Goal: Information Seeking & Learning: Learn about a topic

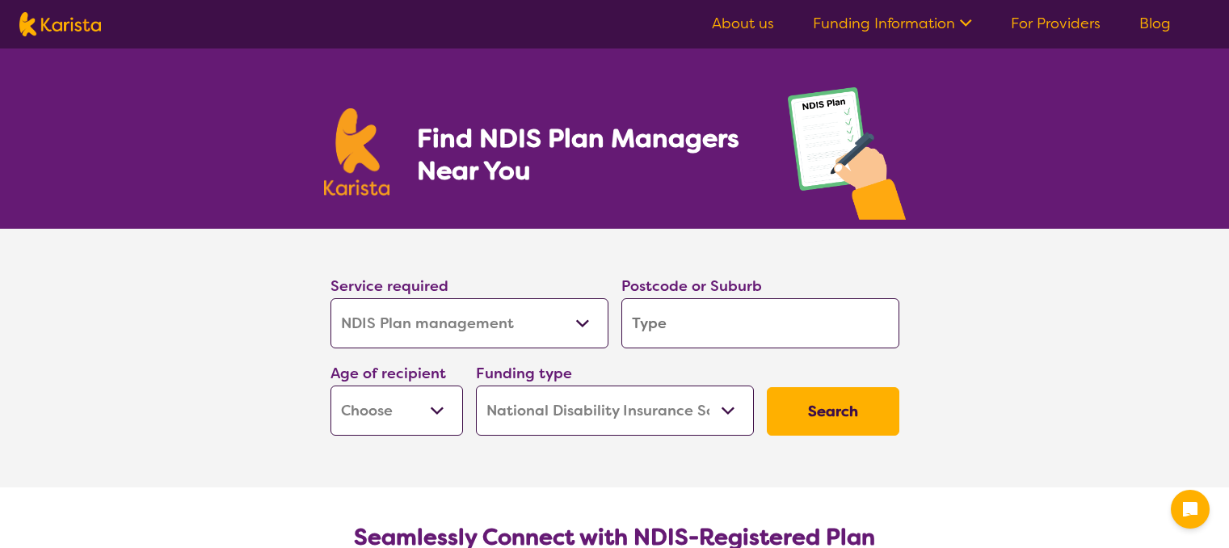
select select "NDIS Plan management"
select select "NDIS"
select select "NDIS Plan management"
select select "NDIS"
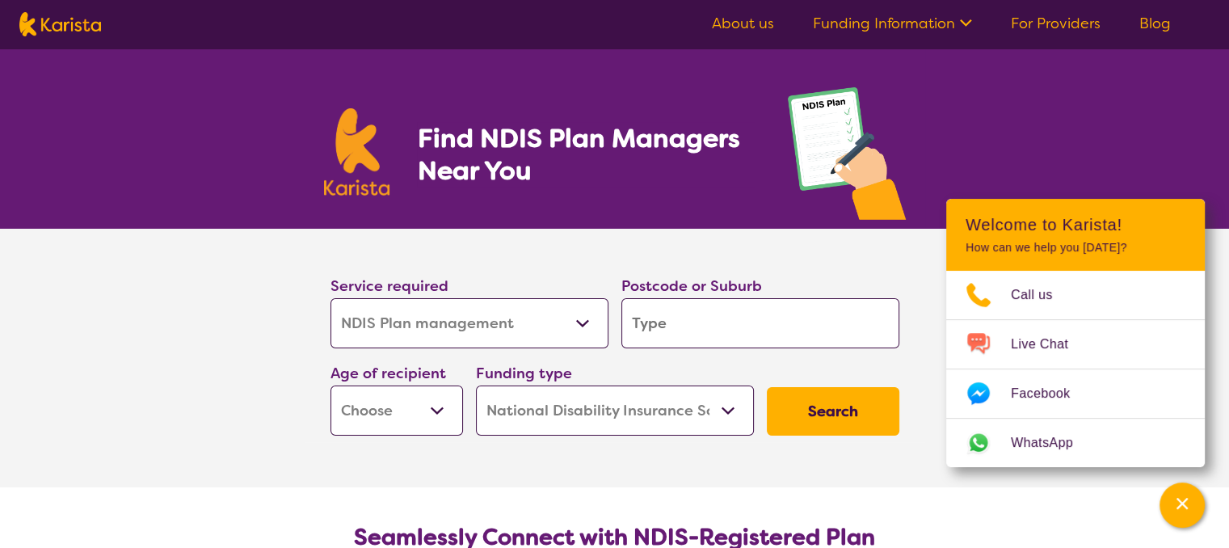
click at [1109, 94] on div "Find NDIS Plan Managers Near You" at bounding box center [614, 138] width 1229 height 180
click at [720, 325] on input "search" at bounding box center [760, 323] width 278 height 50
type input "2750"
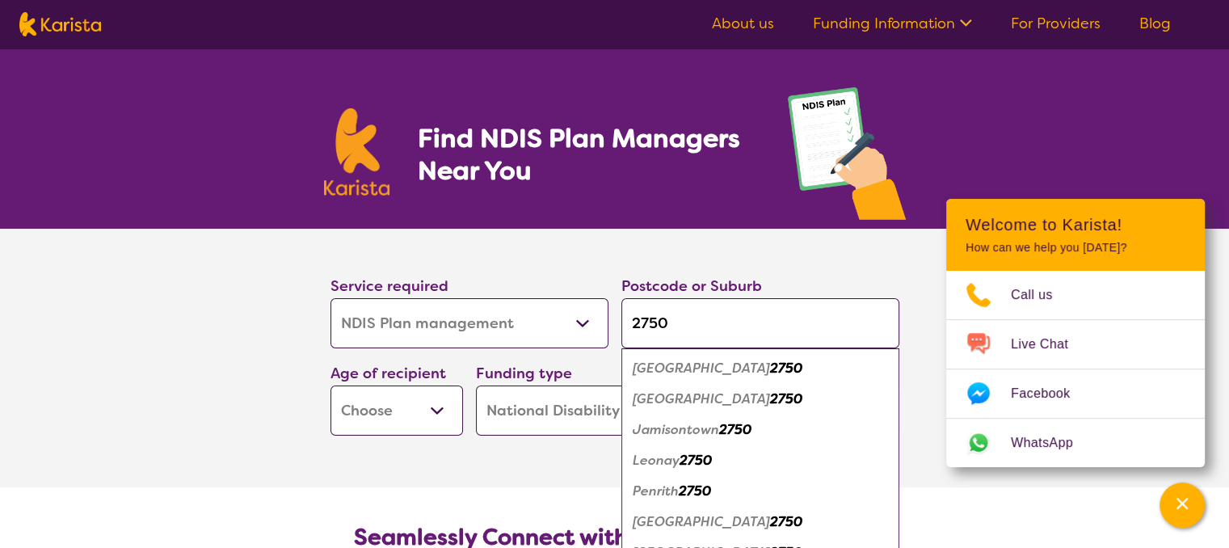
click at [436, 417] on select "Early Childhood - 0 to 9 Child - 10 to 11 Adolescent - 12 to 17 Adult - 18 to 6…" at bounding box center [396, 410] width 132 height 50
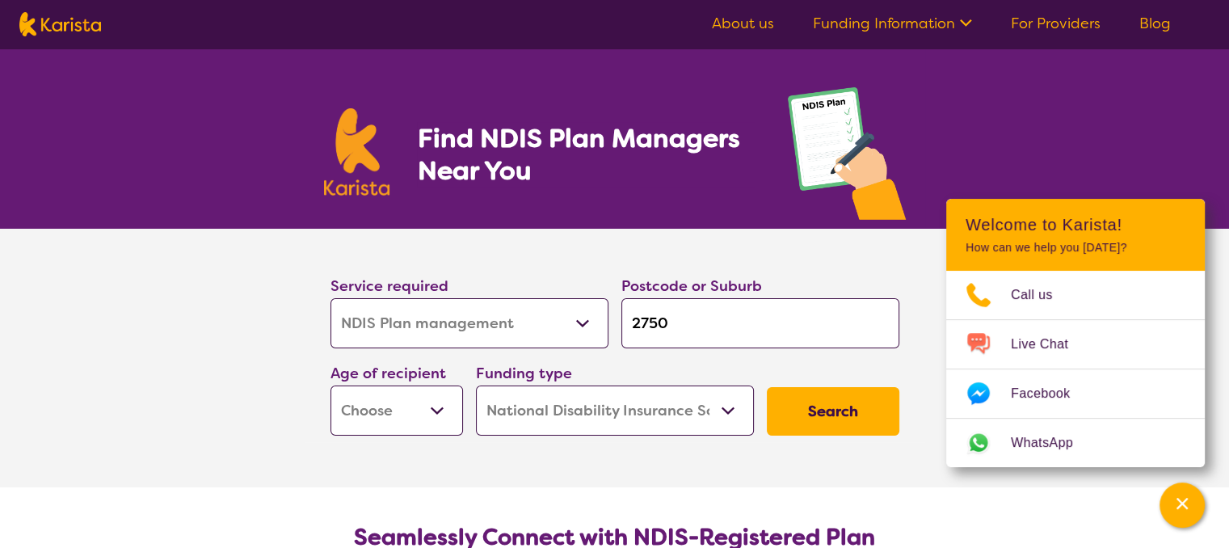
select select "AD"
click at [330, 385] on select "Early Childhood - 0 to 9 Child - 10 to 11 Adolescent - 12 to 17 Adult - 18 to 6…" at bounding box center [396, 410] width 132 height 50
select select "AD"
click at [724, 410] on select "Home Care Package (HCP) National Disability Insurance Scheme (NDIS) I don't know" at bounding box center [615, 410] width 278 height 50
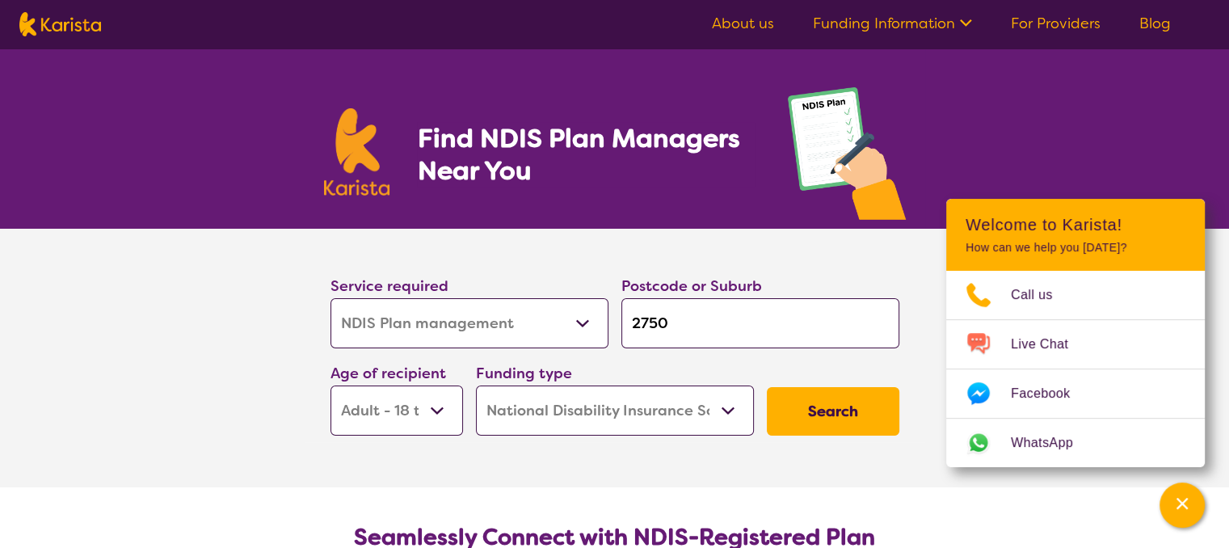
click at [830, 408] on button "Search" at bounding box center [833, 411] width 132 height 48
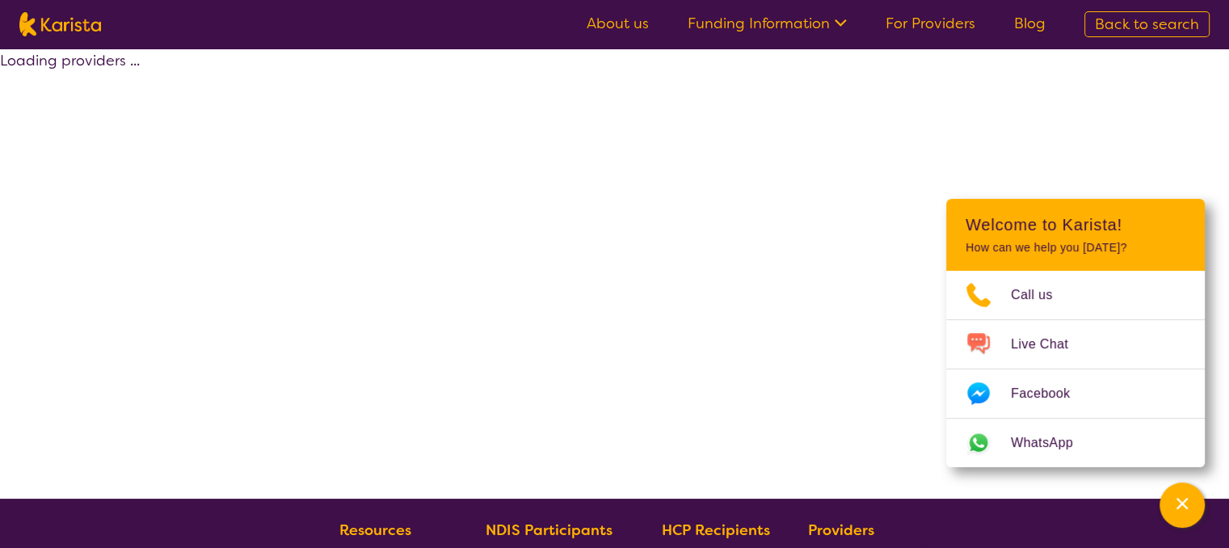
select select "by_score"
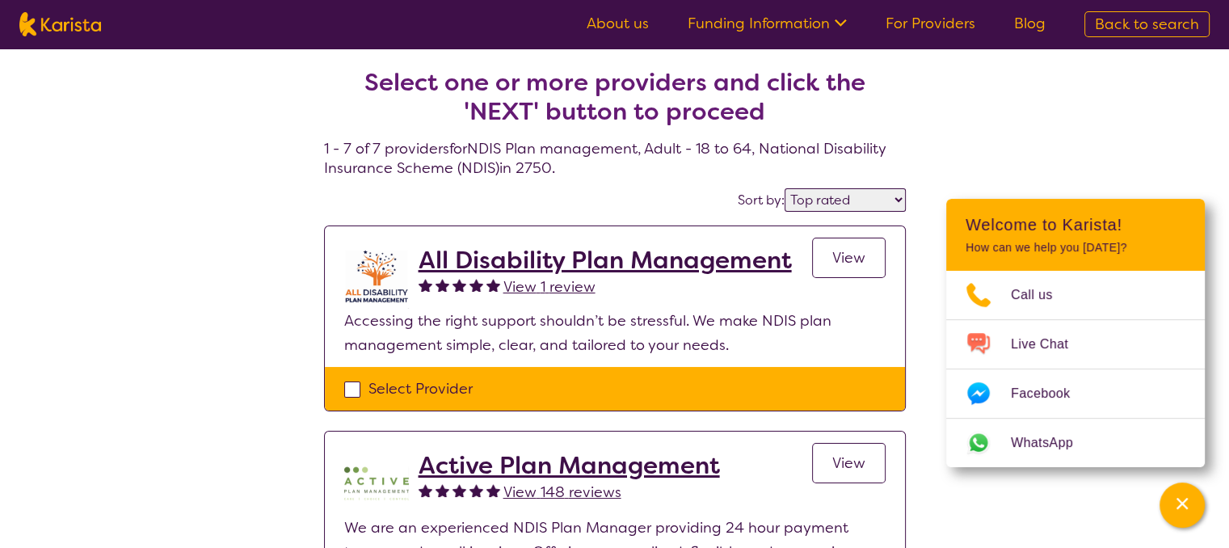
click at [594, 467] on h2 "Active Plan Management" at bounding box center [568, 465] width 301 height 29
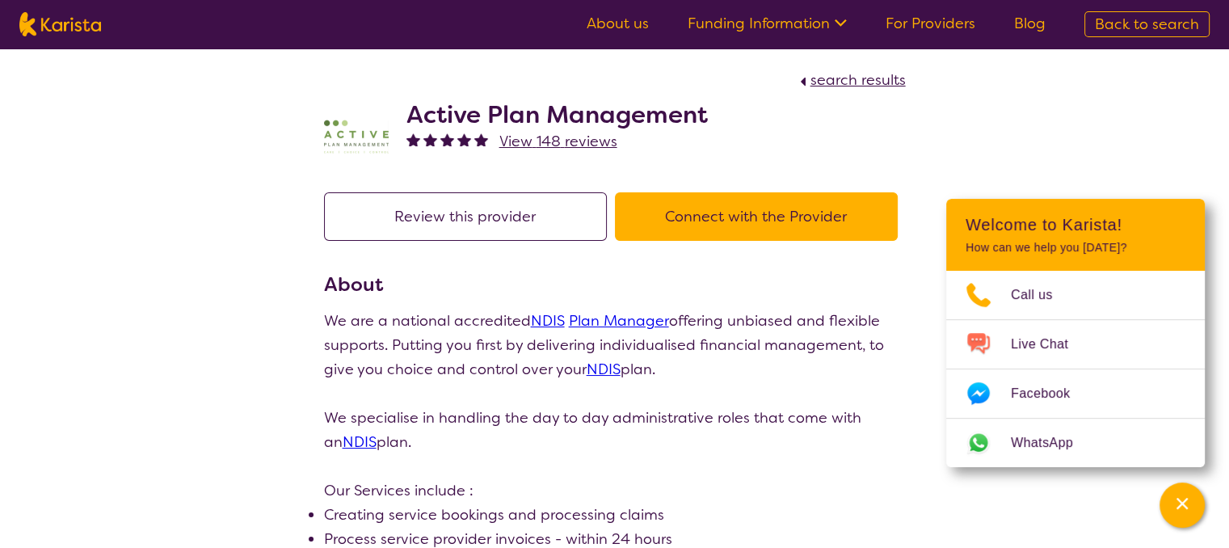
select select "by_score"
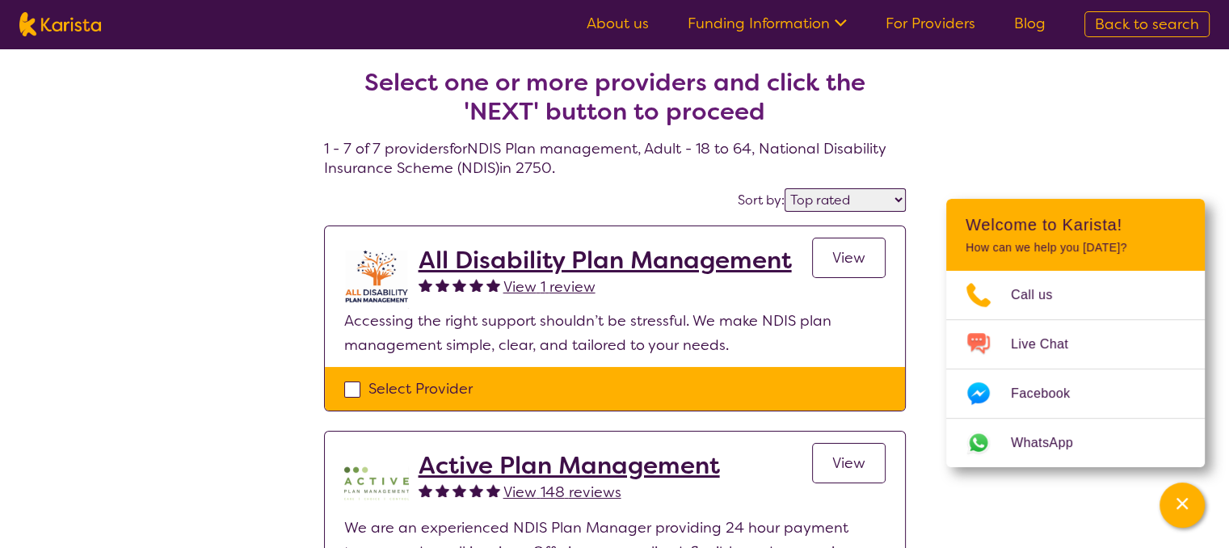
select select "NDIS Plan management"
select select "AD"
select select "NDIS"
select select "NDIS Plan management"
select select "AD"
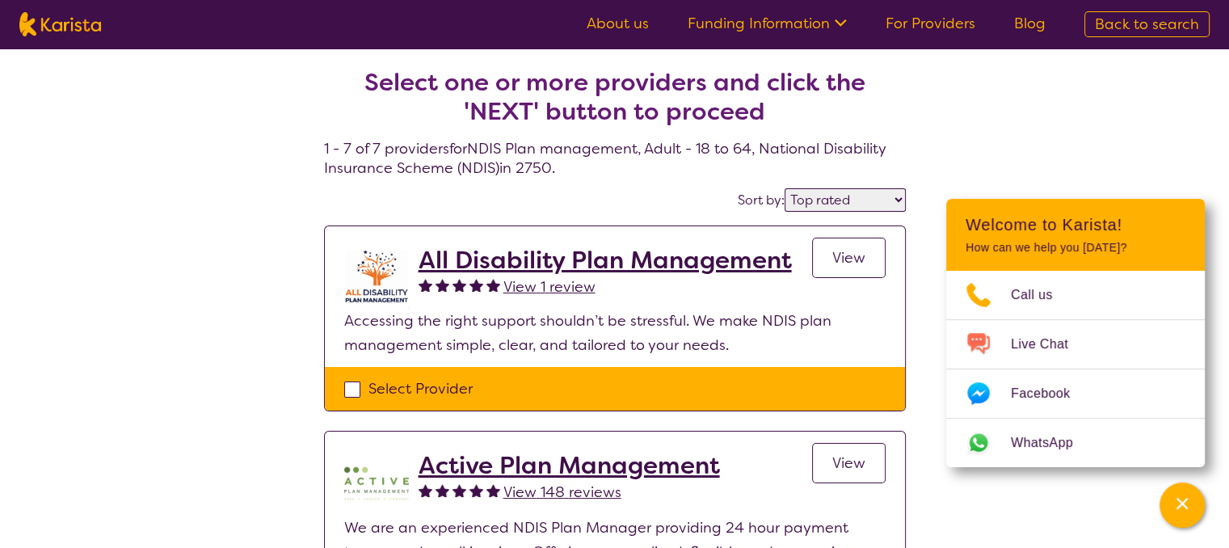
select select "NDIS"
